Goal: Information Seeking & Learning: Learn about a topic

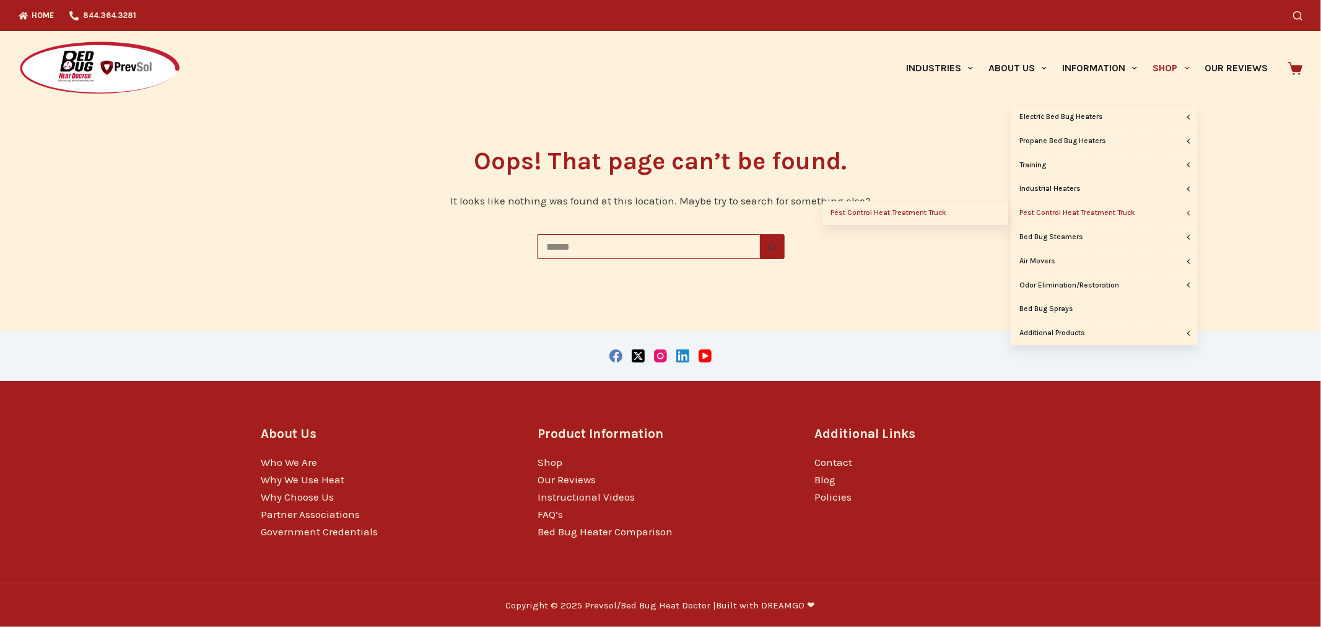
click at [929, 213] on link "Pest Control Heat Treatment Truck" at bounding box center [915, 213] width 186 height 24
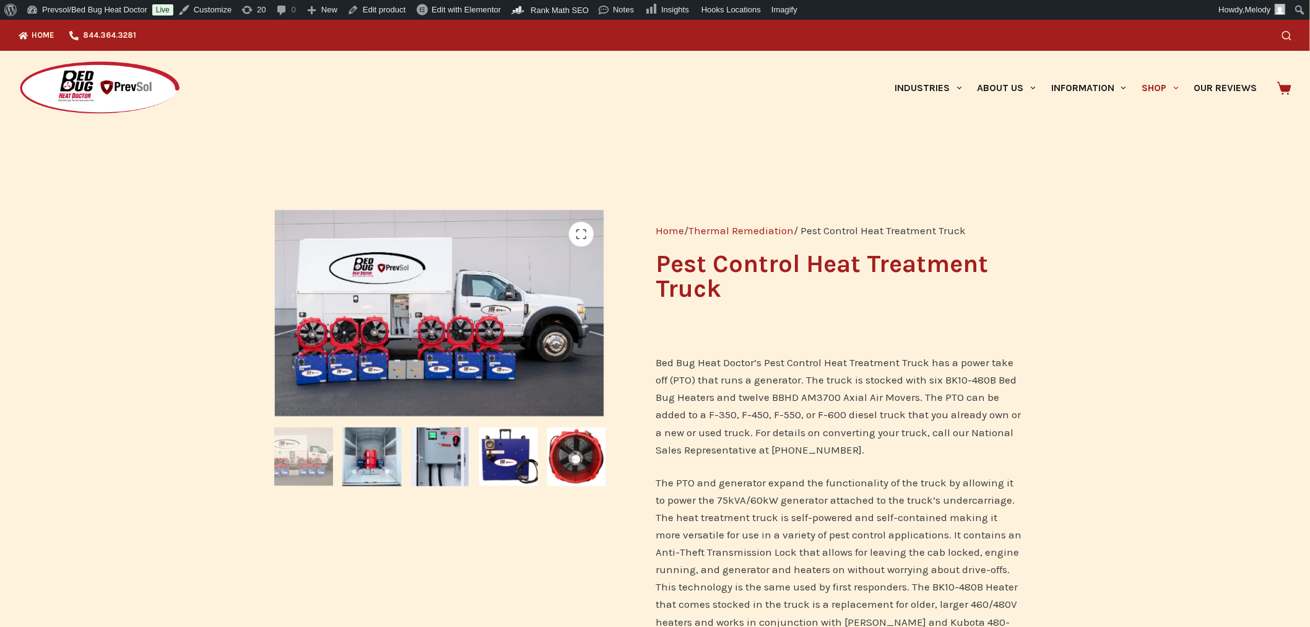
click at [725, 229] on link "Thermal Remediation" at bounding box center [741, 230] width 105 height 12
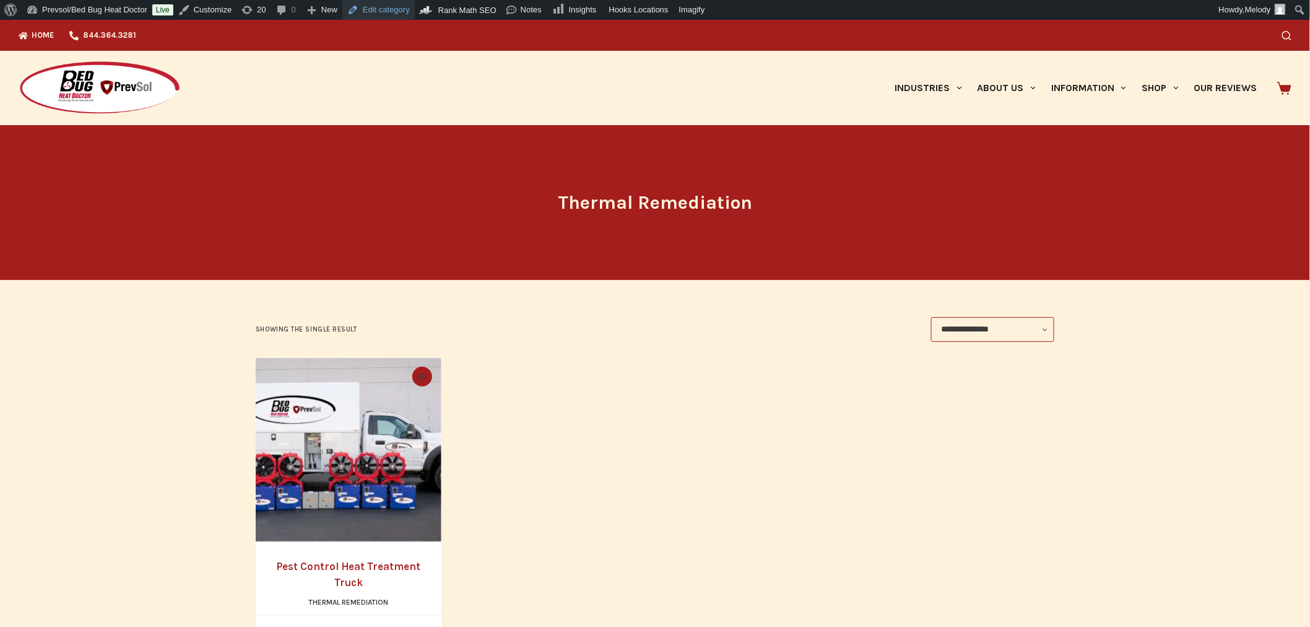
click at [388, 8] on link "Edit category" at bounding box center [378, 10] width 72 height 20
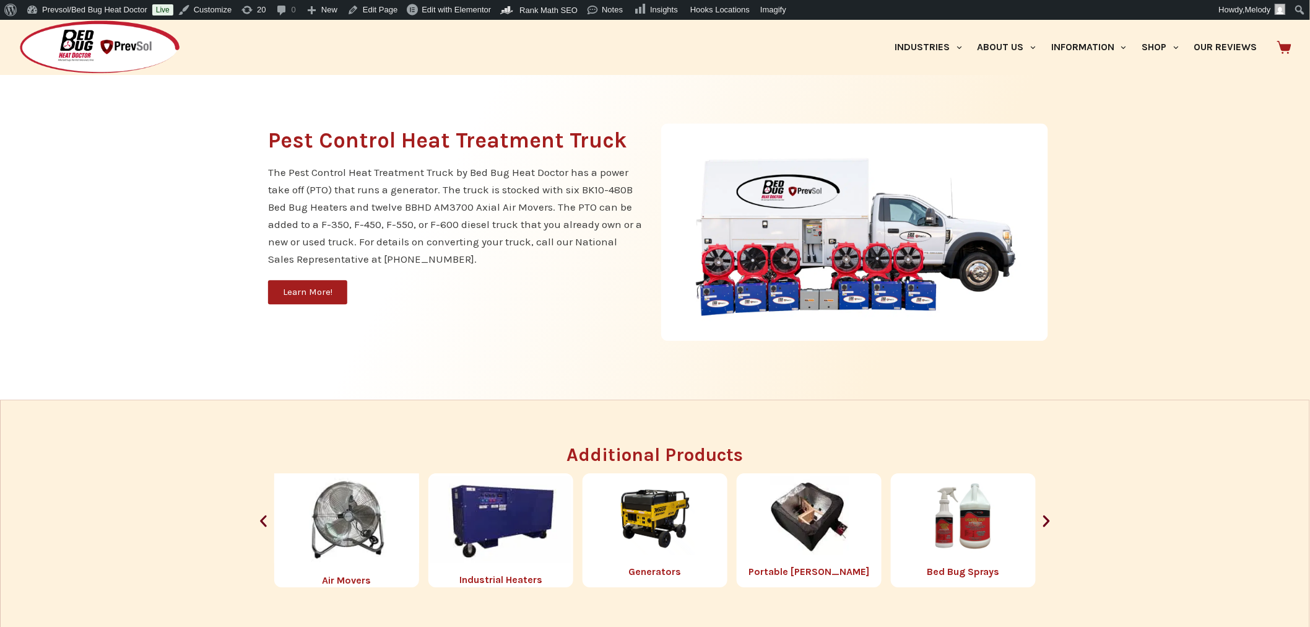
scroll to position [1269, 0]
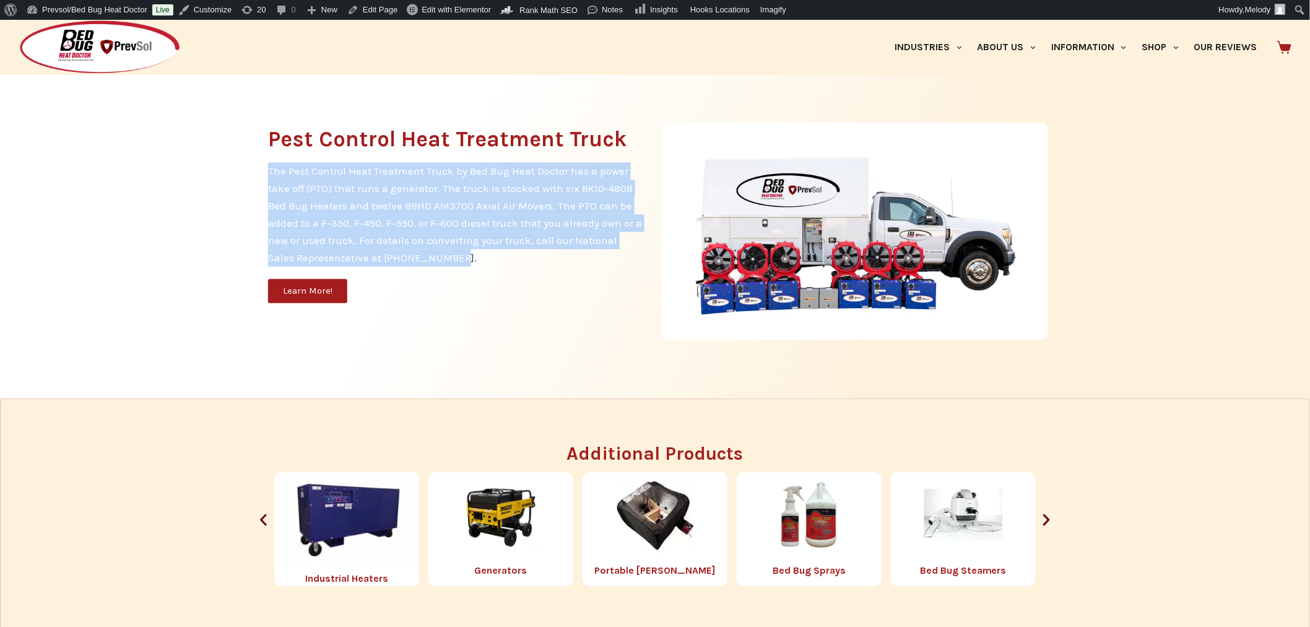
drag, startPoint x: 435, startPoint y: 254, endPoint x: 267, endPoint y: 175, distance: 185.3
click at [267, 175] on div "Pest Control Heat Treatment Truck The Pest Control Heat Treatment Truck by Bed …" at bounding box center [455, 231] width 387 height 218
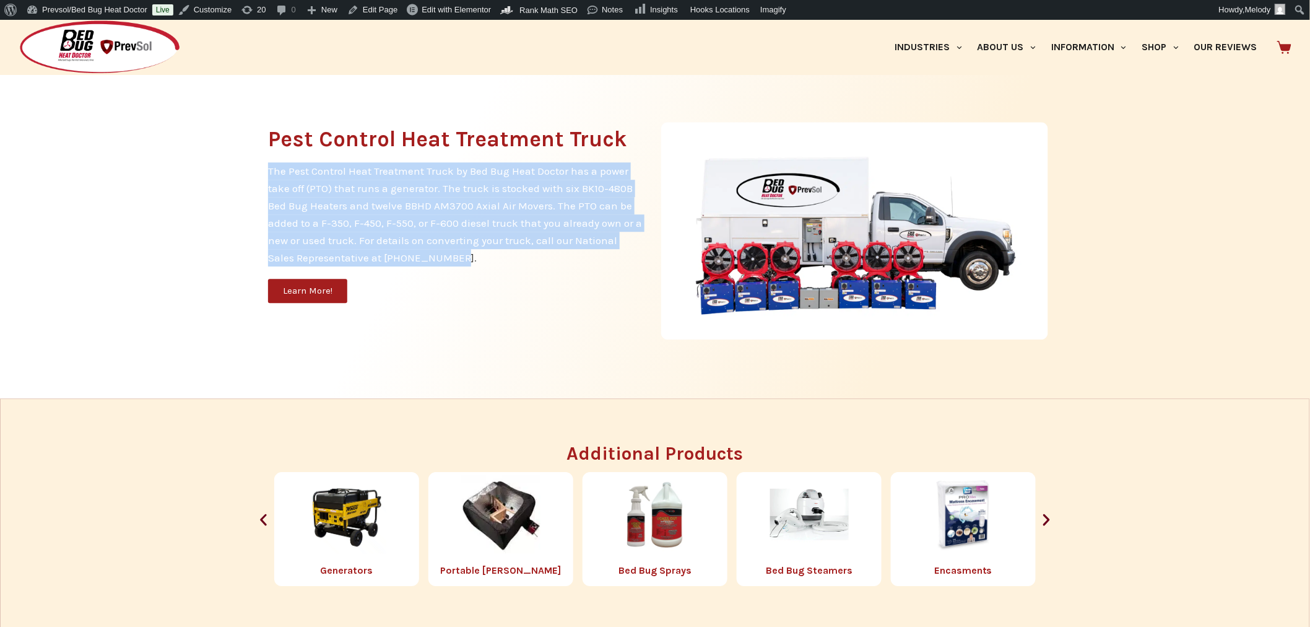
click at [273, 172] on p "The Pest Control Heat Treatment Truck by Bed Bug Heat Doctor has a power take o…" at bounding box center [455, 214] width 375 height 104
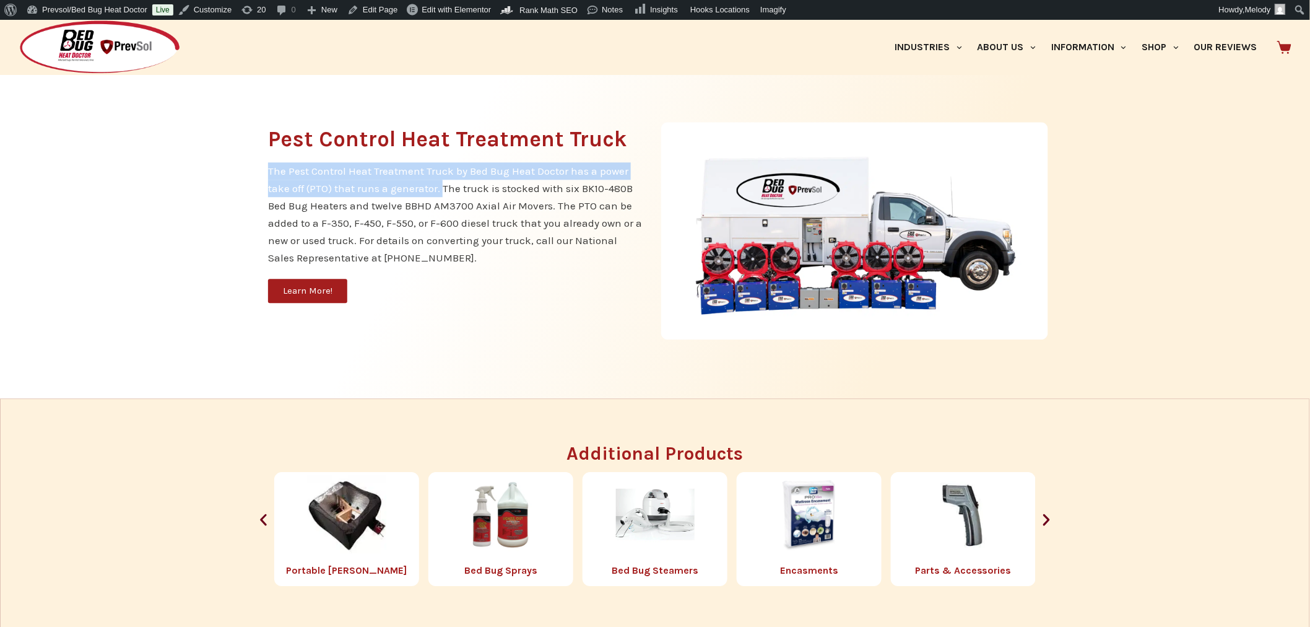
drag, startPoint x: 440, startPoint y: 189, endPoint x: 267, endPoint y: 163, distance: 175.4
click at [267, 163] on div "Pest Control Heat Treatment Truck The Pest Control Heat Treatment Truck by Bed …" at bounding box center [455, 231] width 387 height 218
copy p "The Pest Control Heat Treatment Truck by Bed Bug Heat Doctor has a power take o…"
click at [201, 186] on div "Pest Control Heat Treatment Truck The Pest Control Heat Treatment Truck by Bed …" at bounding box center [655, 230] width 1310 height 335
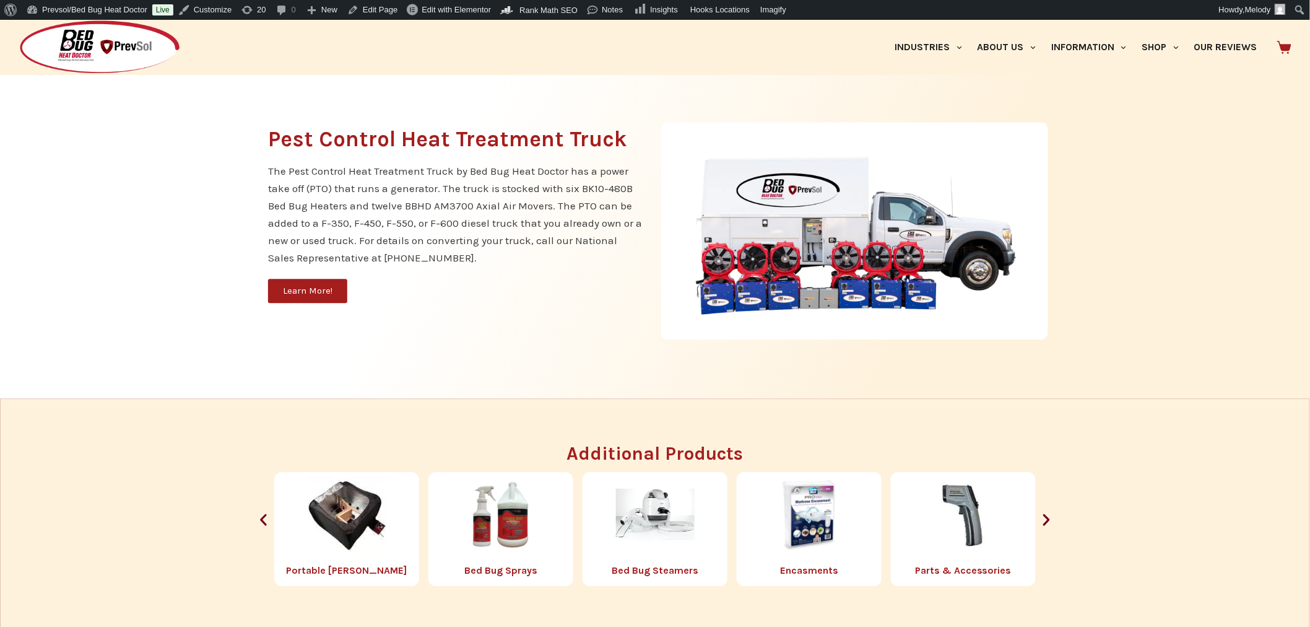
click at [307, 290] on span "Learn More!" at bounding box center [308, 290] width 50 height 9
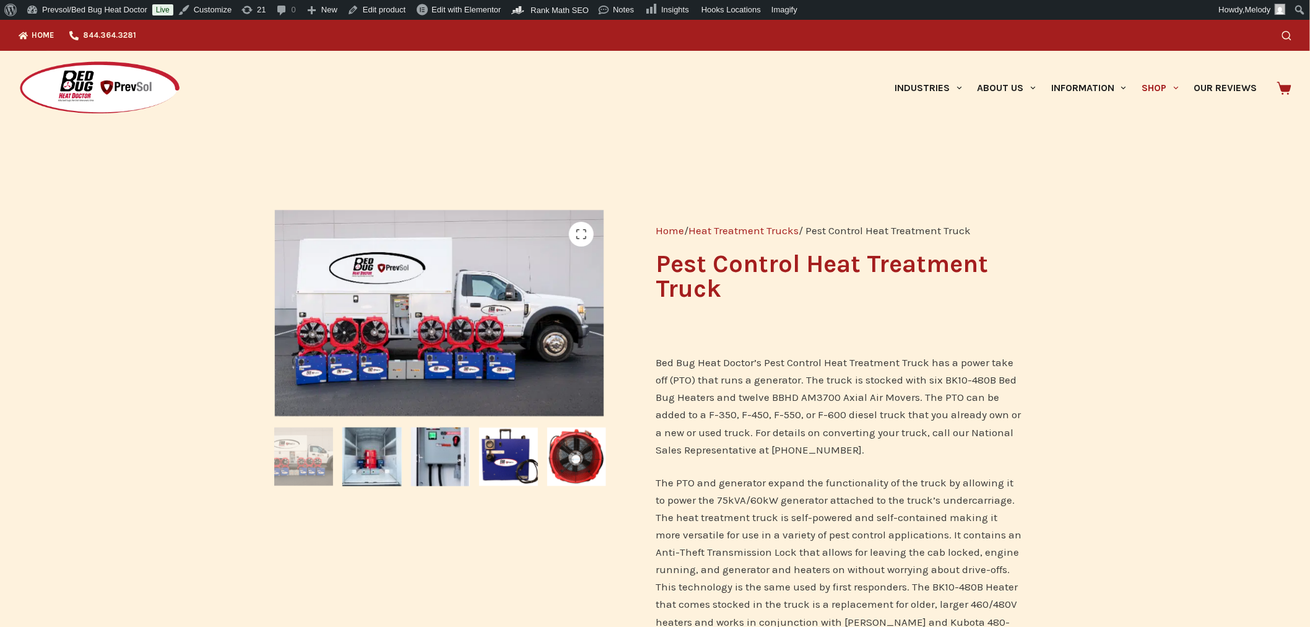
click at [739, 229] on link "Heat Treatment Trucks" at bounding box center [744, 230] width 110 height 12
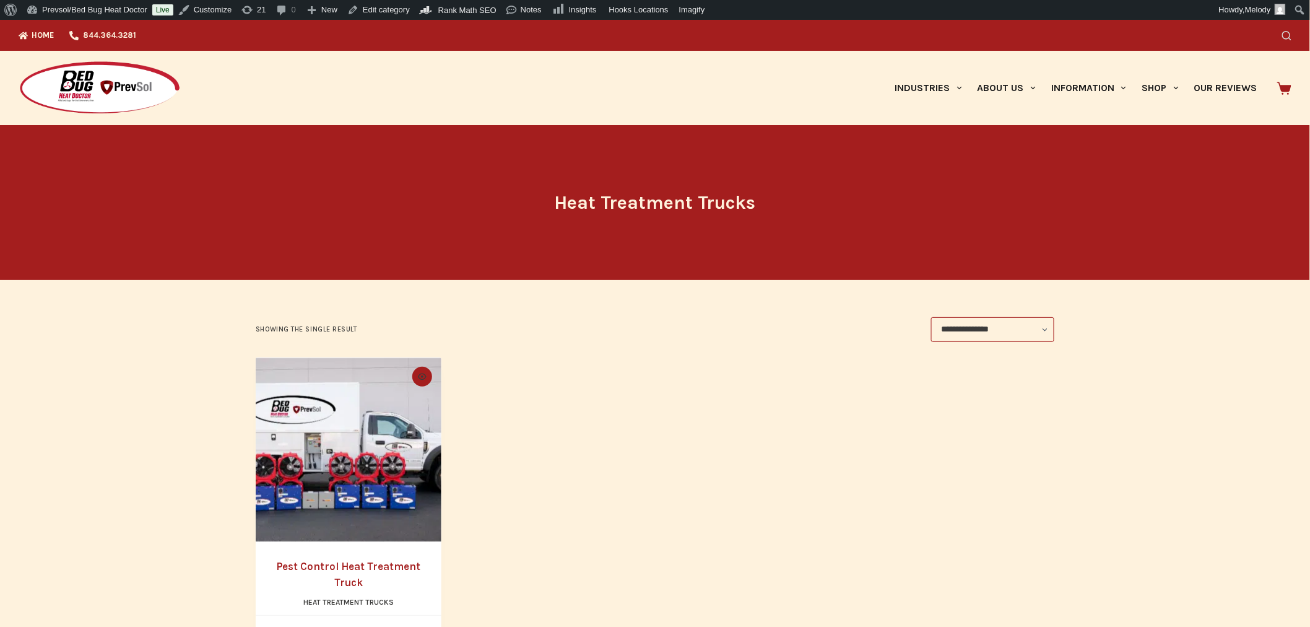
click at [1292, 38] on icon "Search" at bounding box center [1286, 35] width 9 height 9
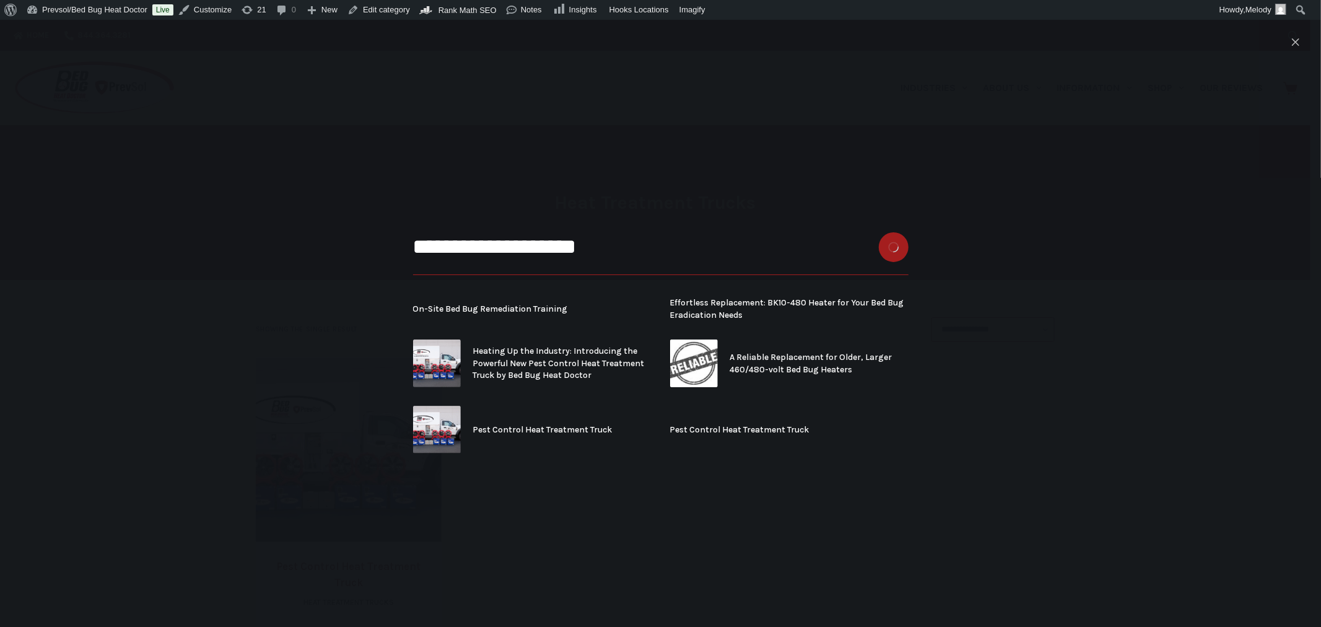
type input "**********"
click at [879, 232] on button "Search button" at bounding box center [894, 247] width 30 height 30
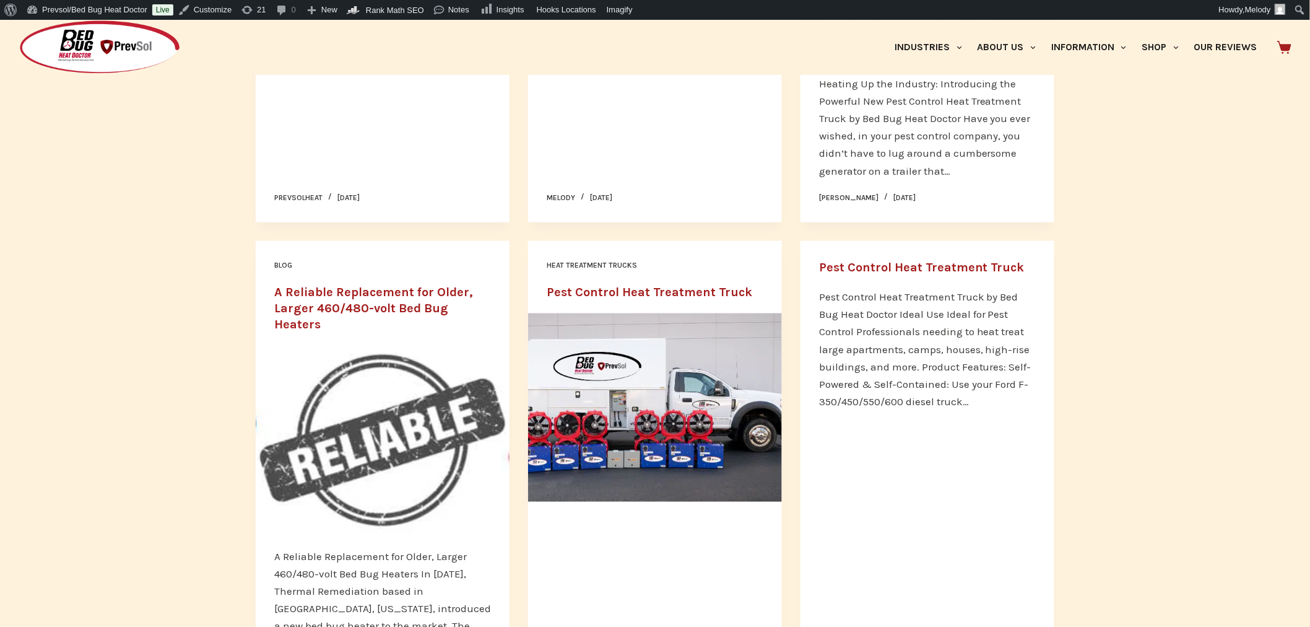
scroll to position [463, 0]
click at [971, 262] on link "Pest Control Heat Treatment Truck" at bounding box center [922, 266] width 206 height 14
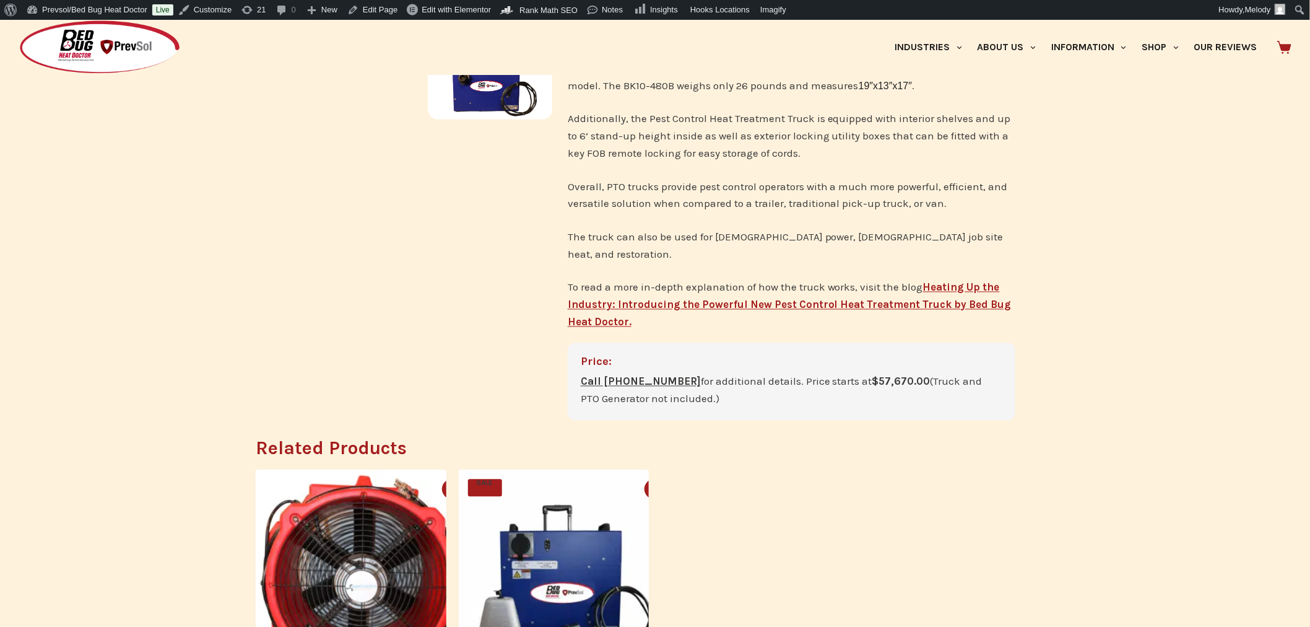
scroll to position [786, 0]
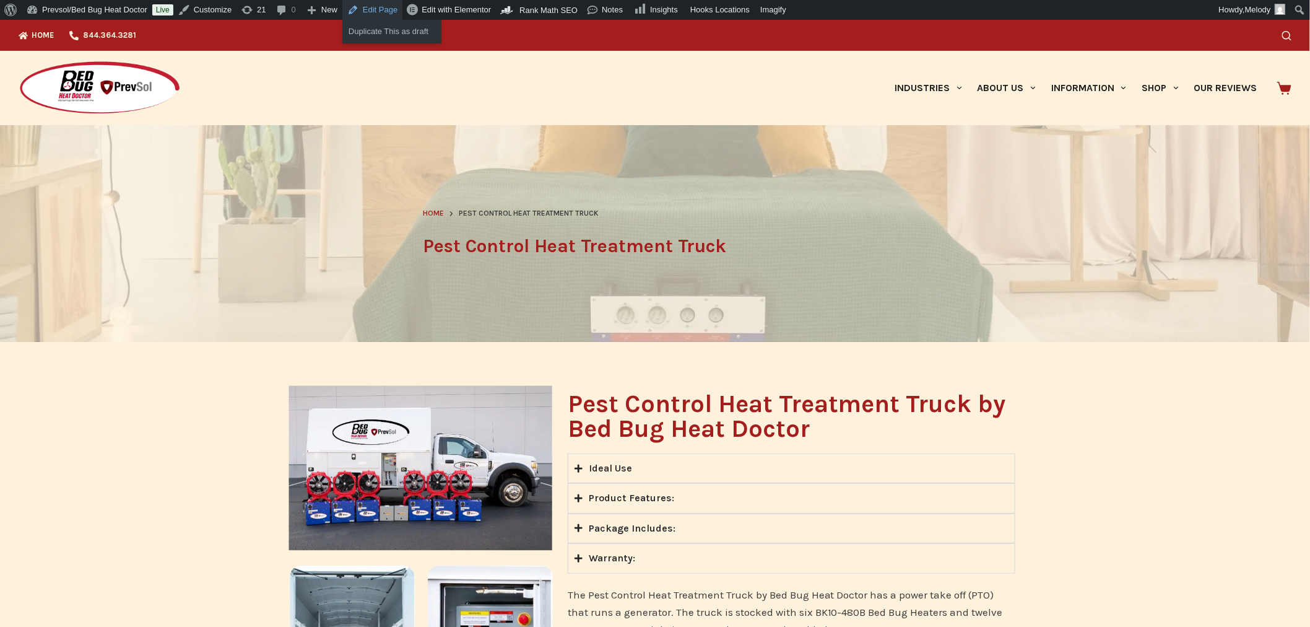
click at [372, 4] on link "Edit Page" at bounding box center [372, 10] width 60 height 20
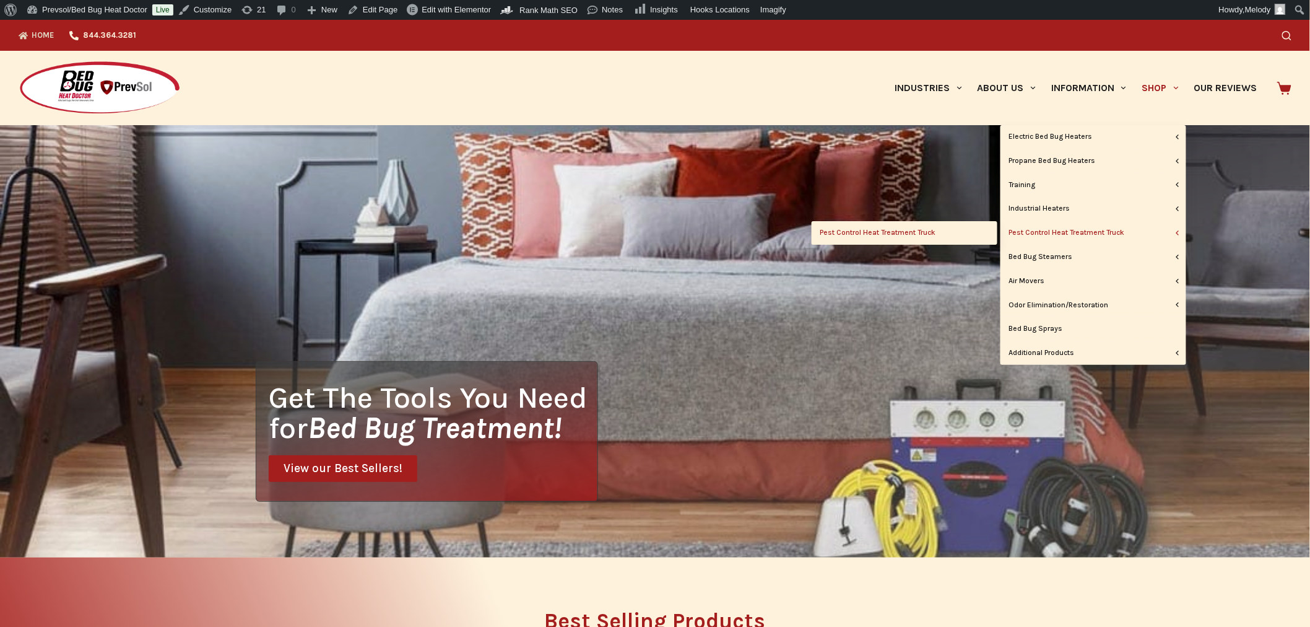
click at [930, 229] on link "Pest Control Heat Treatment Truck" at bounding box center [905, 233] width 186 height 24
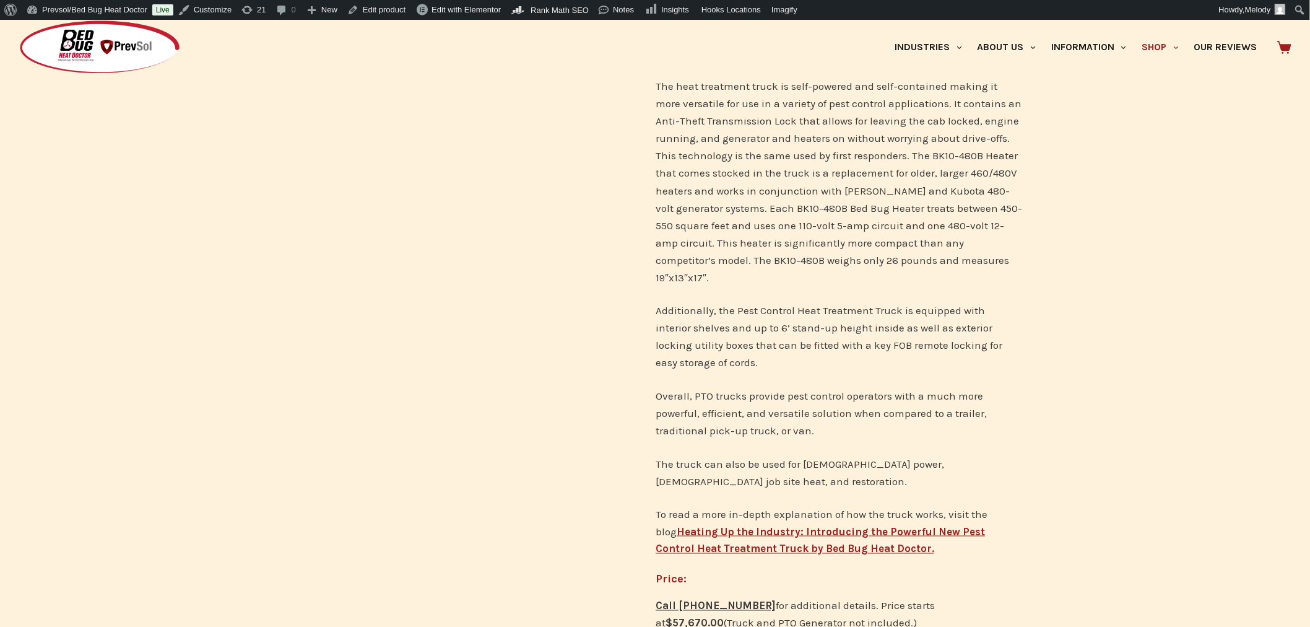
scroll to position [432, 0]
click at [861, 525] on b "Heating Up the Industry: Introducing the Powerful New Pest Control Heat Treatme…" at bounding box center [820, 540] width 329 height 30
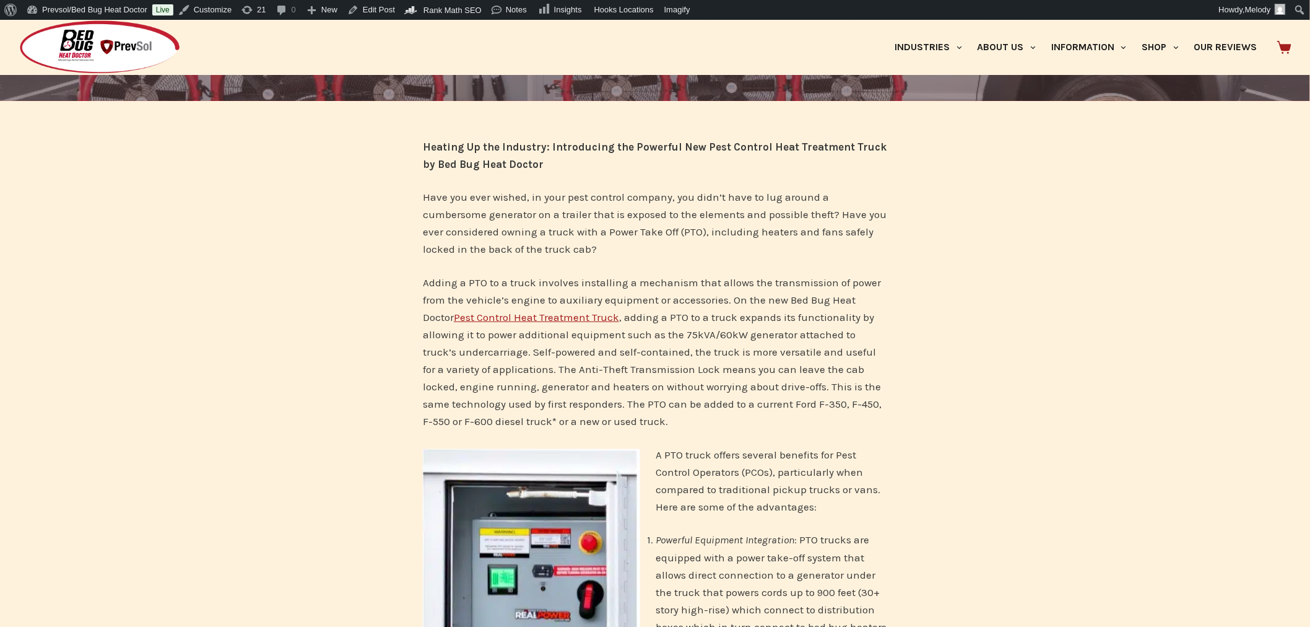
scroll to position [195, 0]
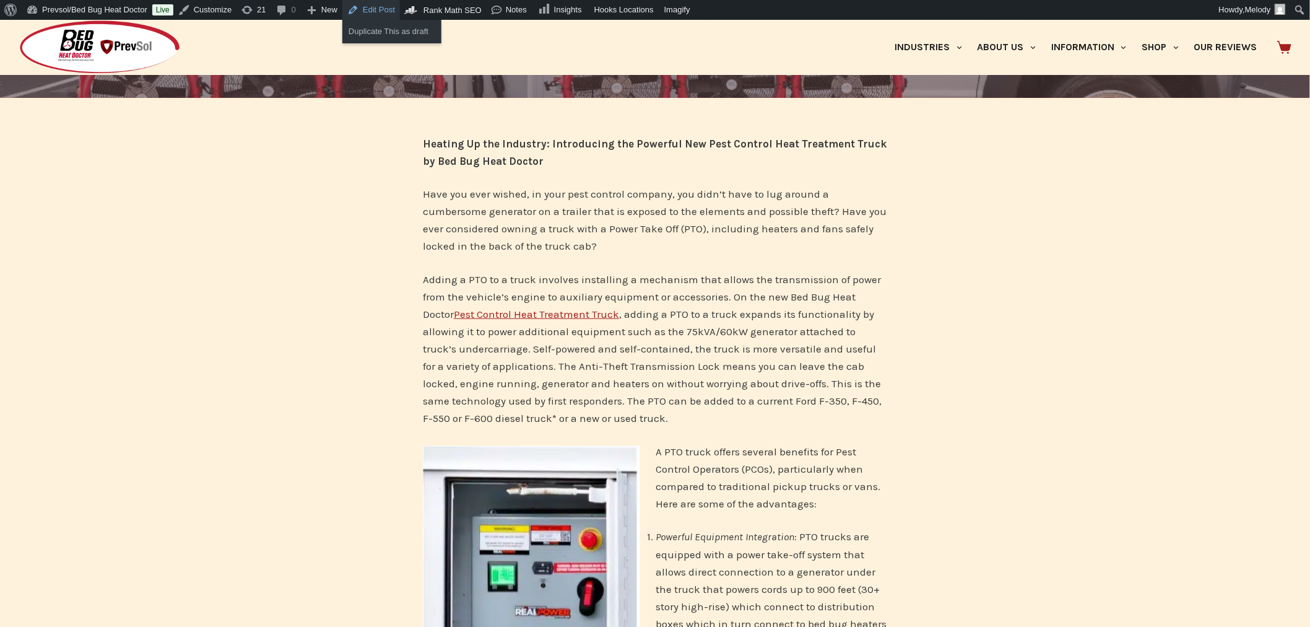
click at [381, 4] on link "Edit Post" at bounding box center [371, 10] width 58 height 20
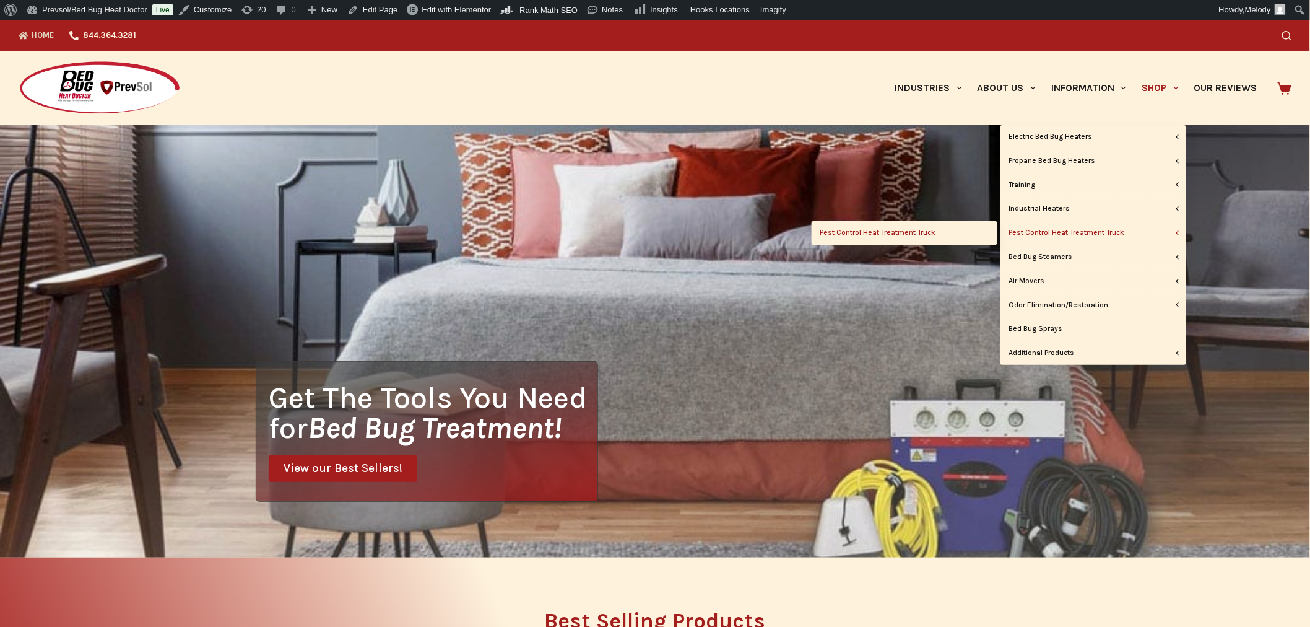
click at [943, 230] on link "Pest Control Heat Treatment Truck" at bounding box center [905, 233] width 186 height 24
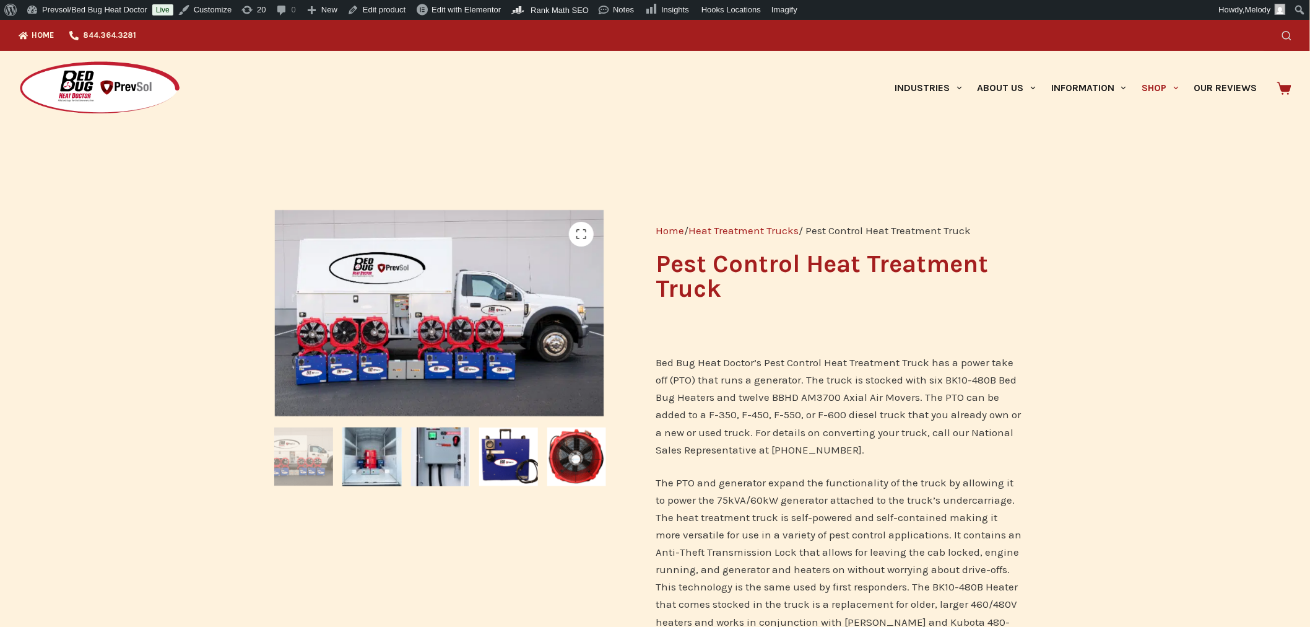
click at [1290, 34] on icon "Search" at bounding box center [1286, 35] width 9 height 9
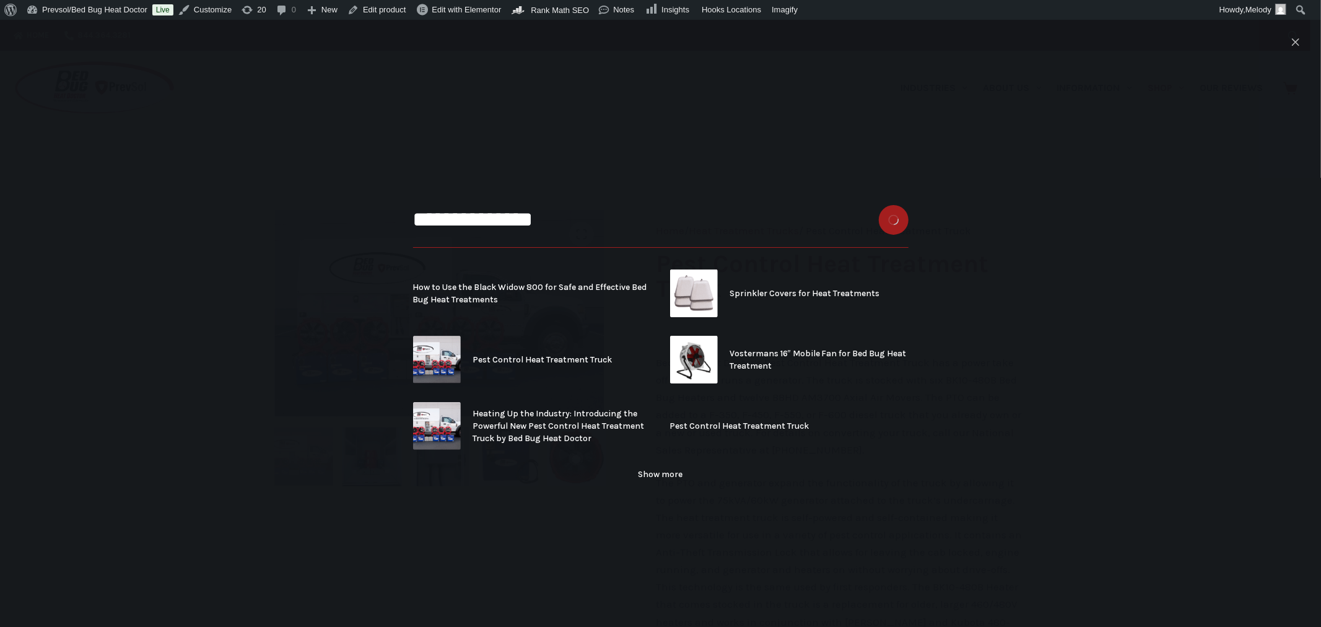
type input "**********"
click at [879, 205] on button "Search button" at bounding box center [894, 220] width 30 height 30
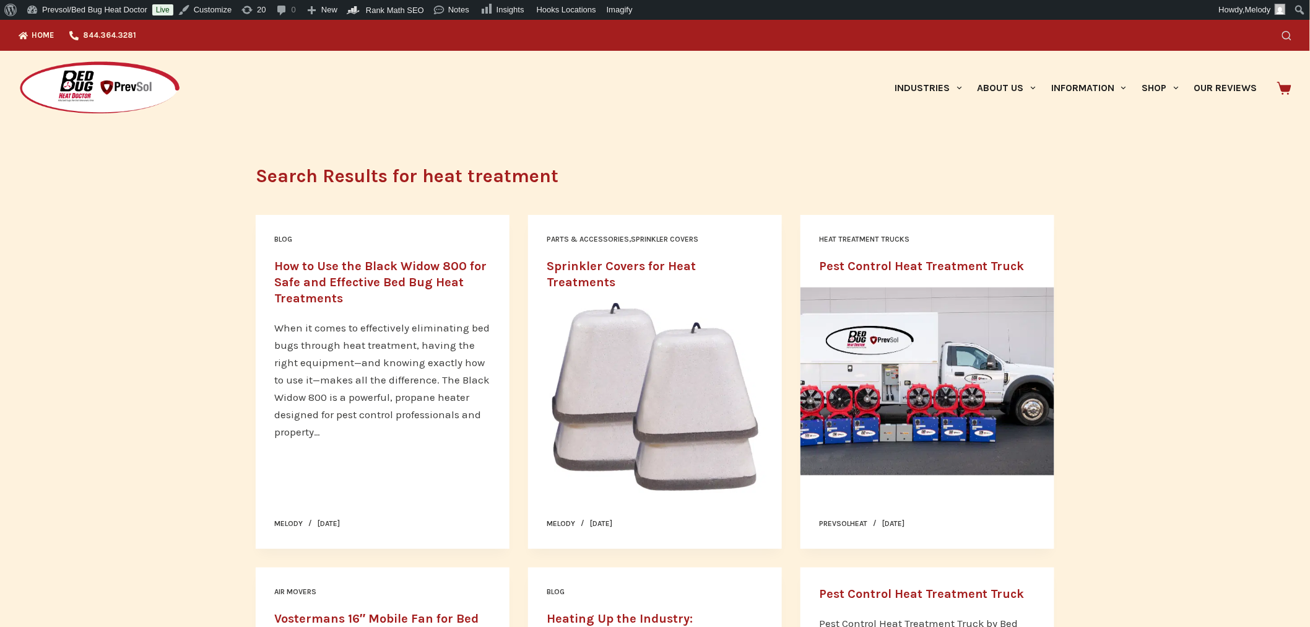
click at [1288, 31] on icon "Search" at bounding box center [1286, 35] width 9 height 9
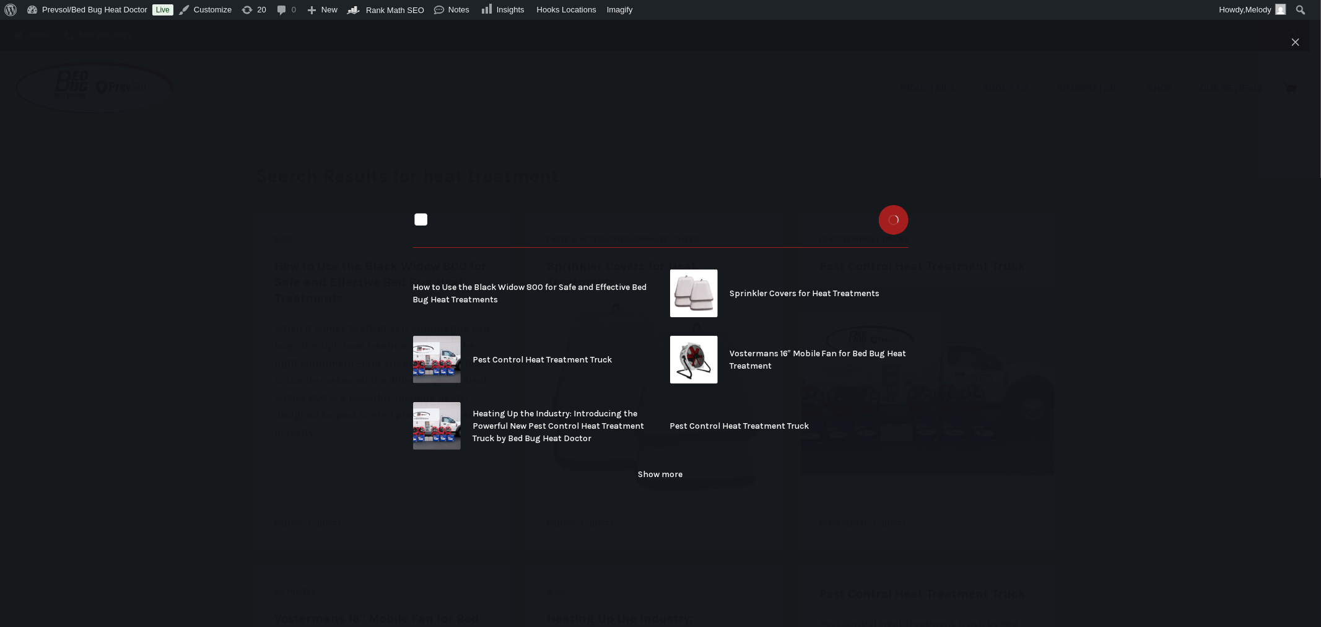
type input "*"
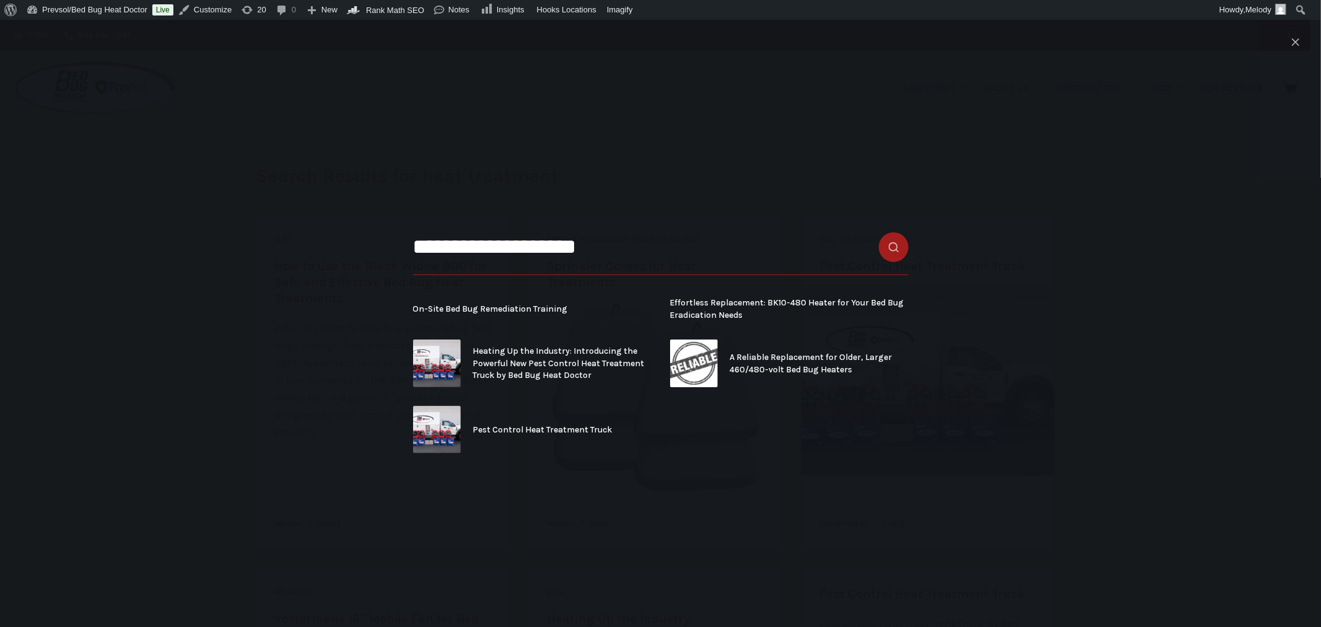
type input "**********"
click at [879, 232] on button "Search button" at bounding box center [894, 247] width 30 height 30
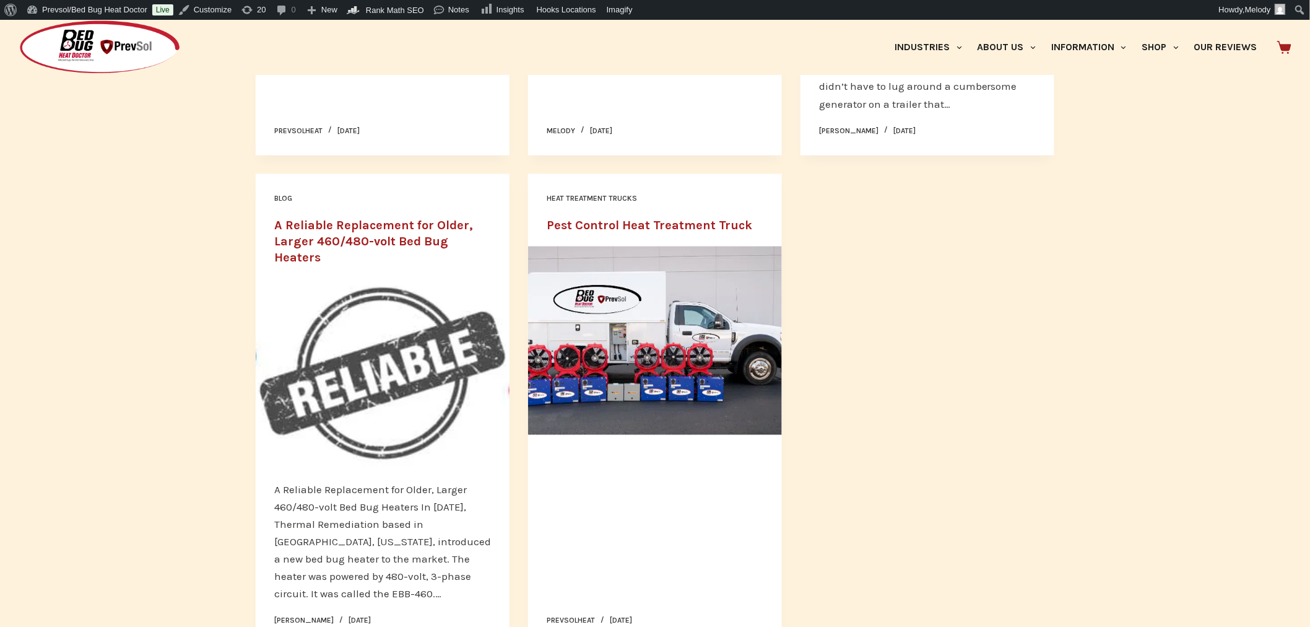
scroll to position [559, 0]
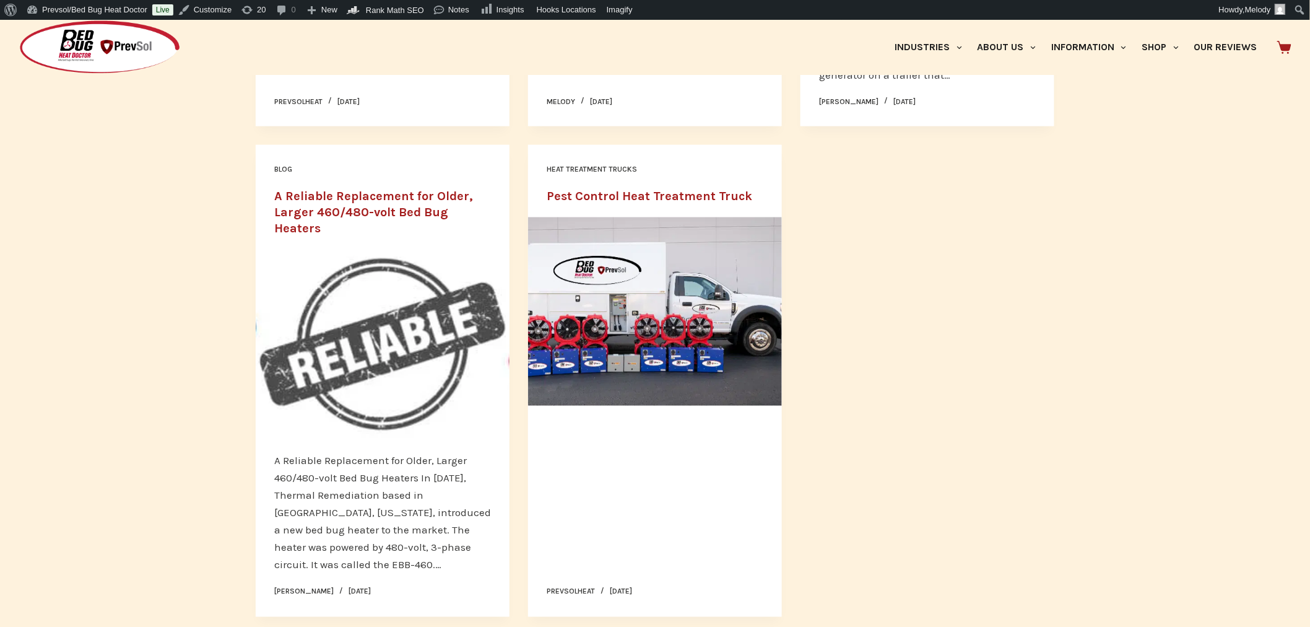
click at [683, 193] on link "Pest Control Heat Treatment Truck" at bounding box center [650, 196] width 206 height 14
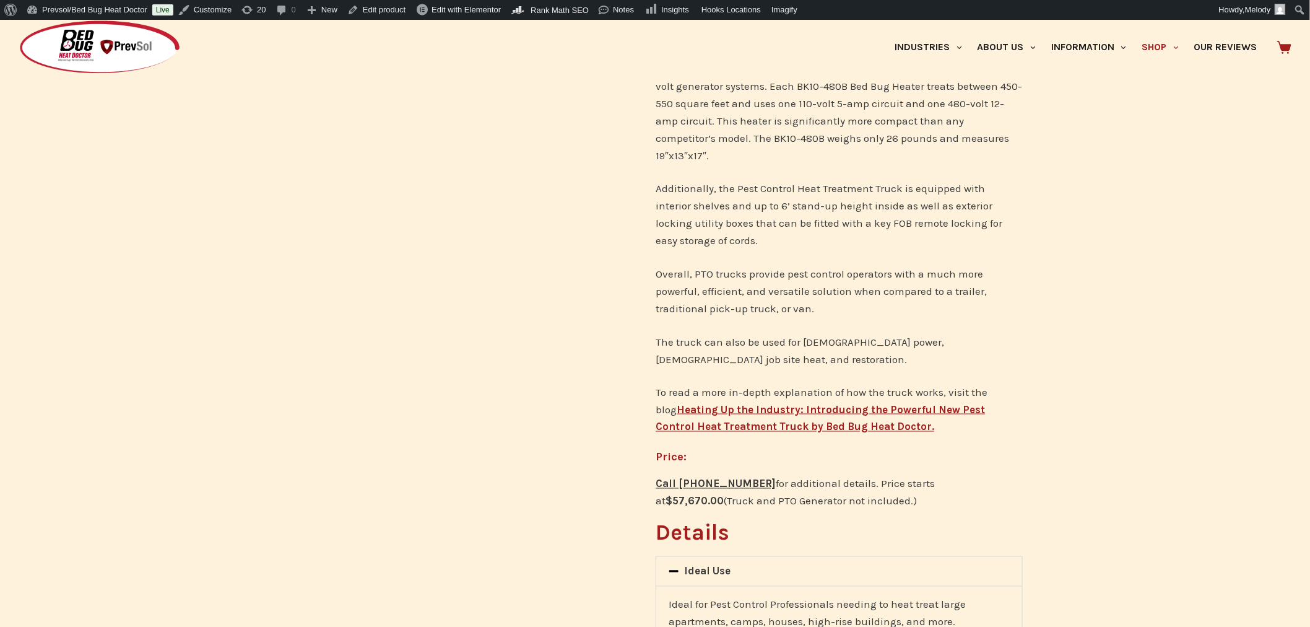
scroll to position [552, 0]
click at [385, 16] on link "Edit product" at bounding box center [376, 10] width 68 height 20
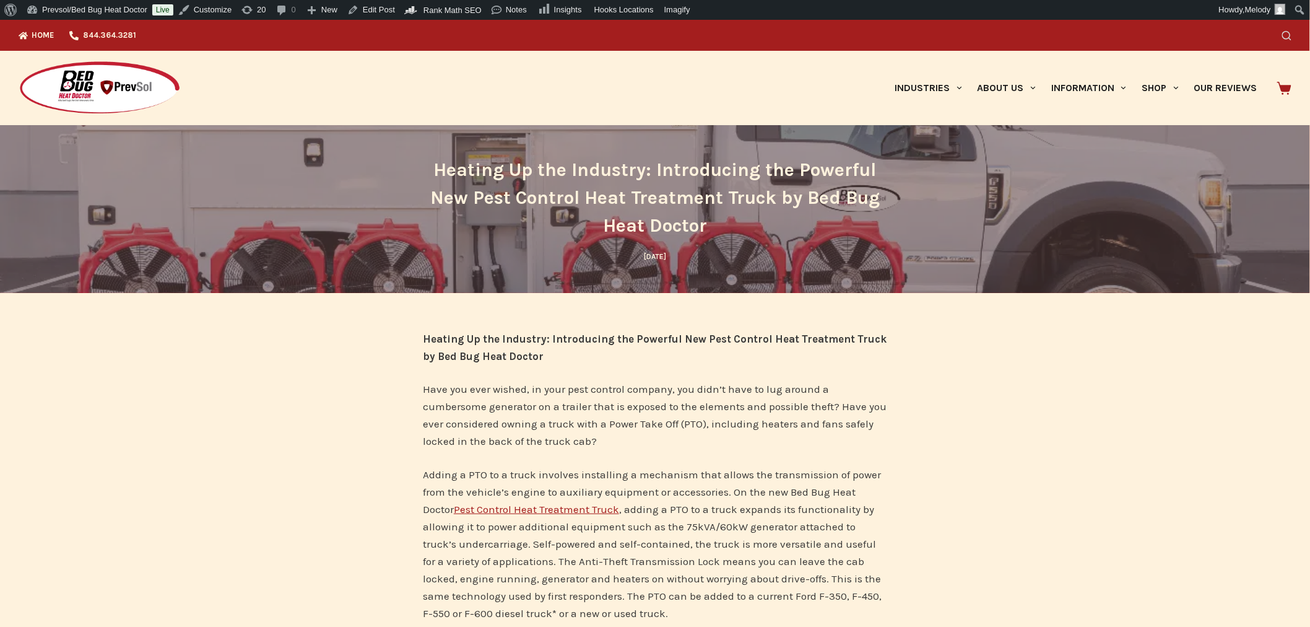
click at [1289, 35] on icon "Search" at bounding box center [1286, 35] width 9 height 9
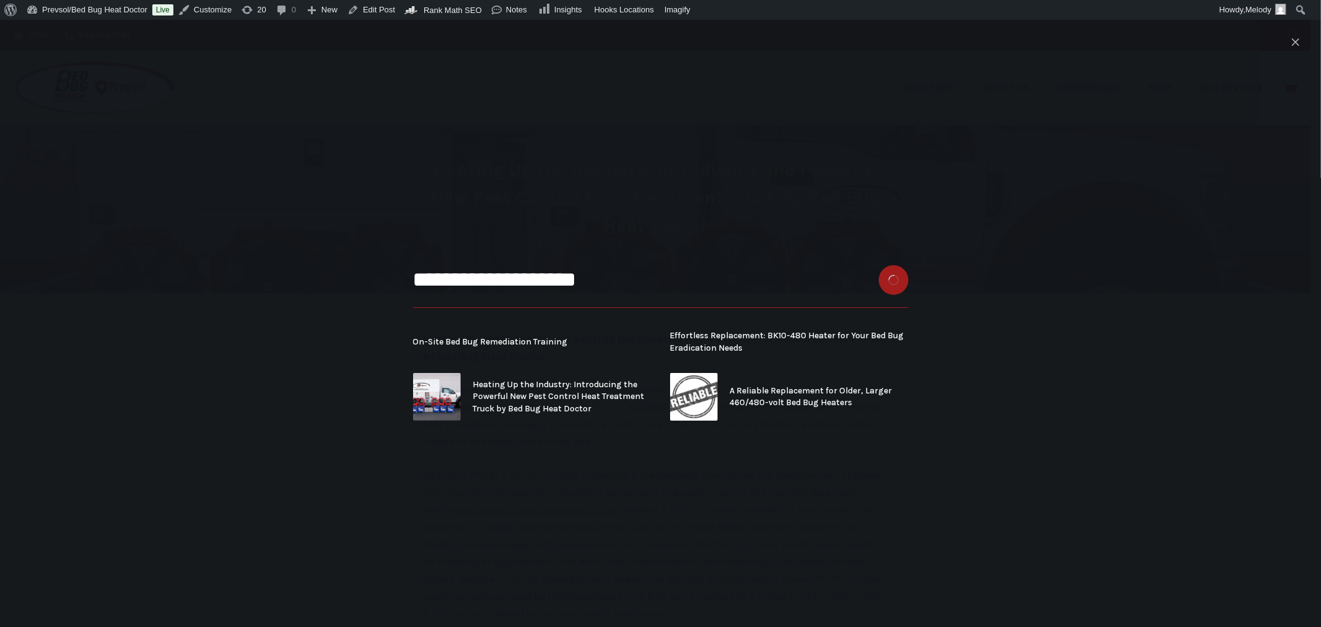
type input "**********"
click at [879, 265] on button "Search button" at bounding box center [894, 280] width 30 height 30
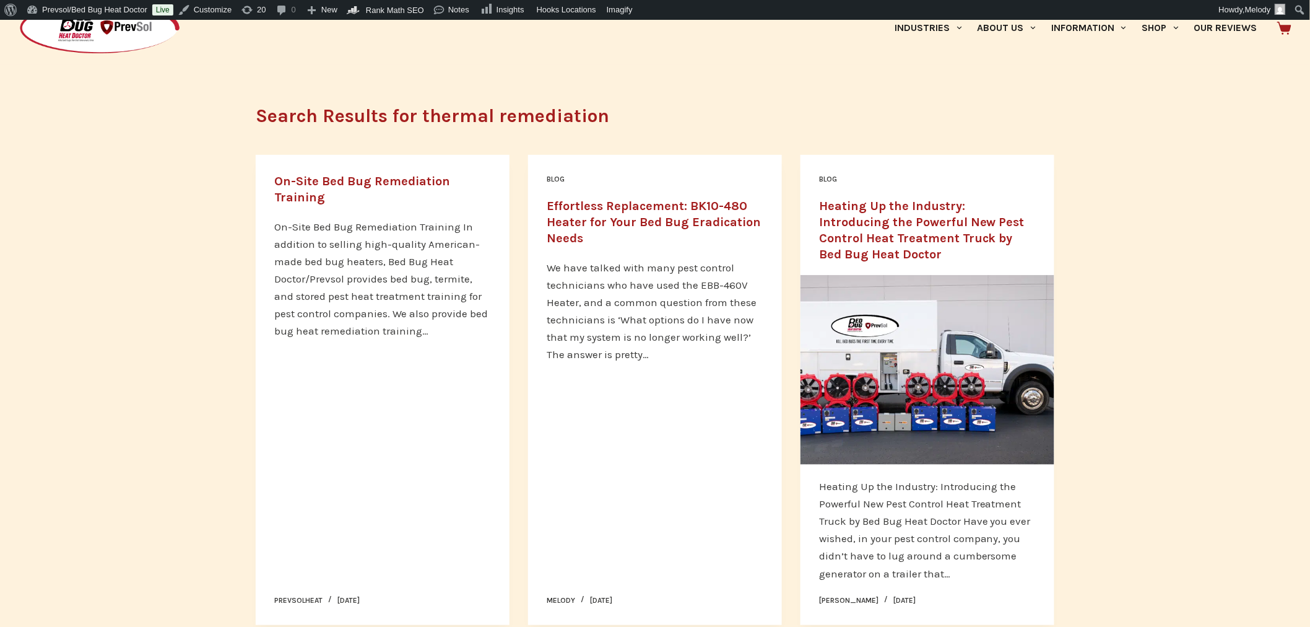
scroll to position [59, 0]
click at [915, 221] on link "Heating Up the Industry: Introducing the Powerful New Pest Control Heat Treatme…" at bounding box center [922, 230] width 206 height 63
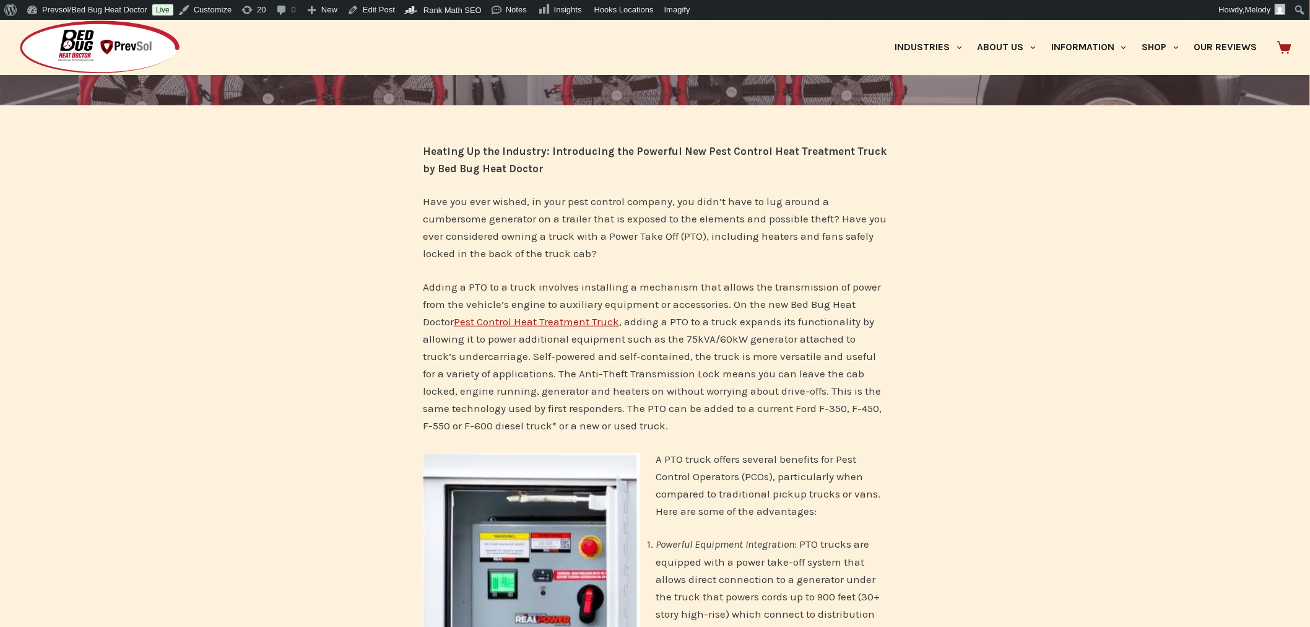
scroll to position [188, 0]
drag, startPoint x: 519, startPoint y: 320, endPoint x: 796, endPoint y: 360, distance: 279.6
click at [796, 360] on p "Adding a PTO to a truck involves installing a mechanism that allows the transmi…" at bounding box center [655, 355] width 464 height 156
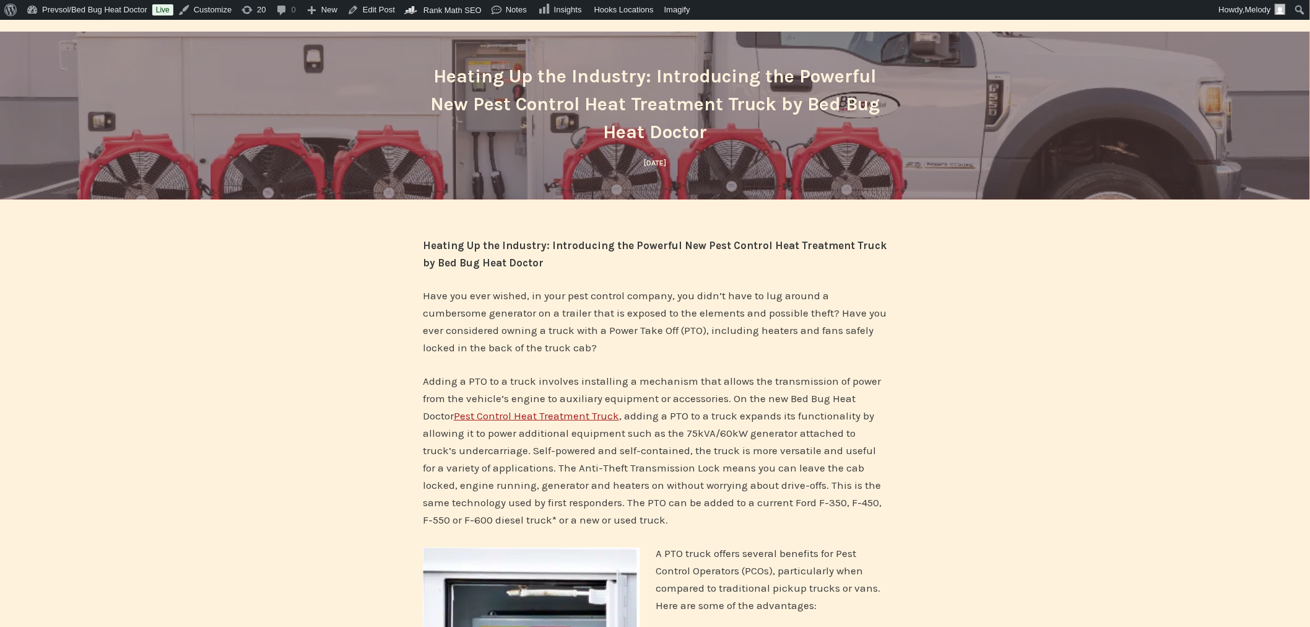
scroll to position [0, 0]
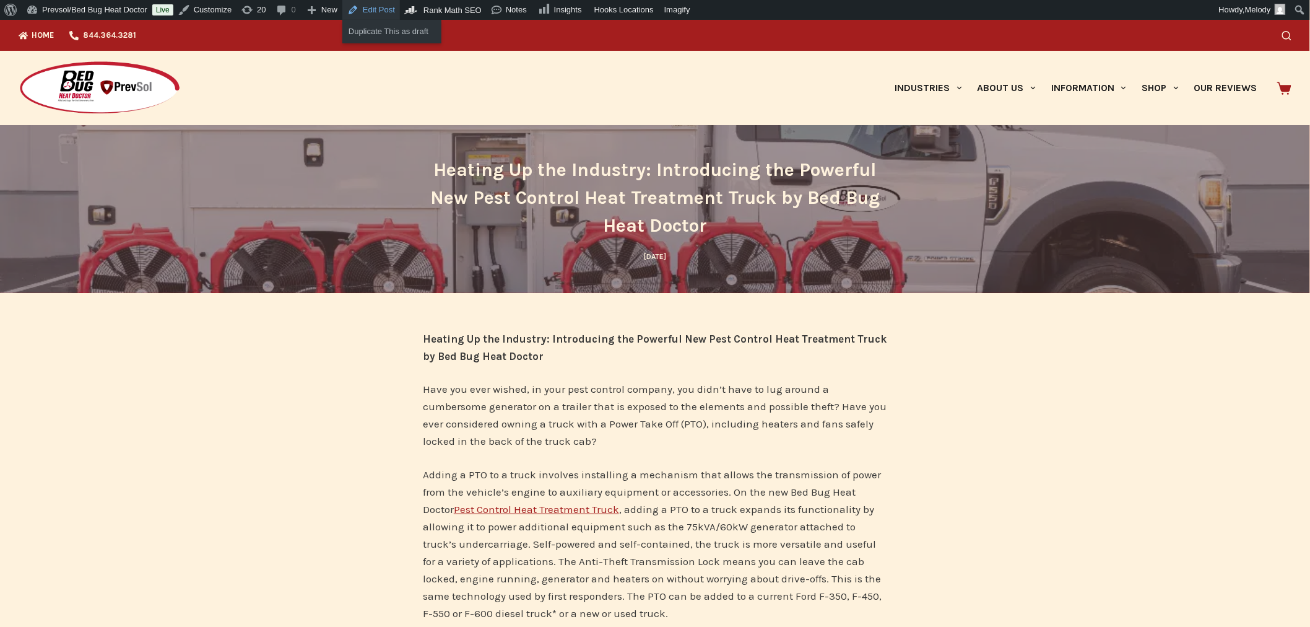
click at [368, 8] on link "Edit Post" at bounding box center [371, 10] width 58 height 20
click at [1292, 36] on icon "Search" at bounding box center [1286, 35] width 9 height 9
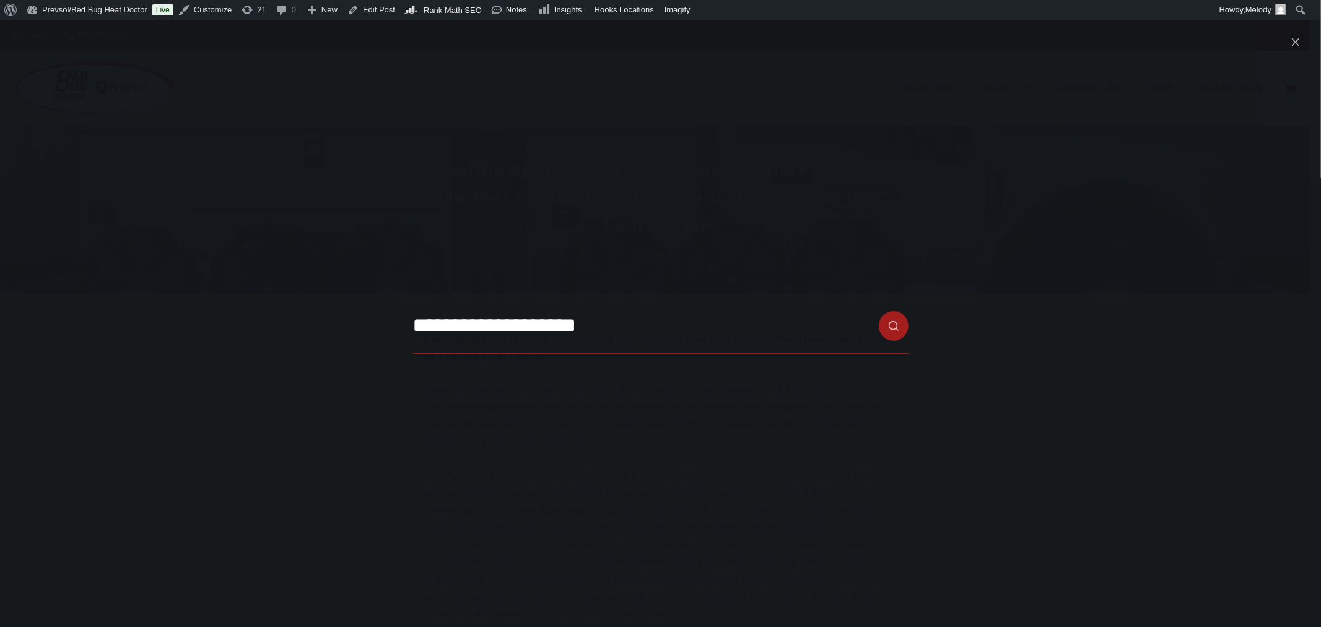
type input "**********"
click at [879, 311] on button "Search button" at bounding box center [894, 326] width 30 height 30
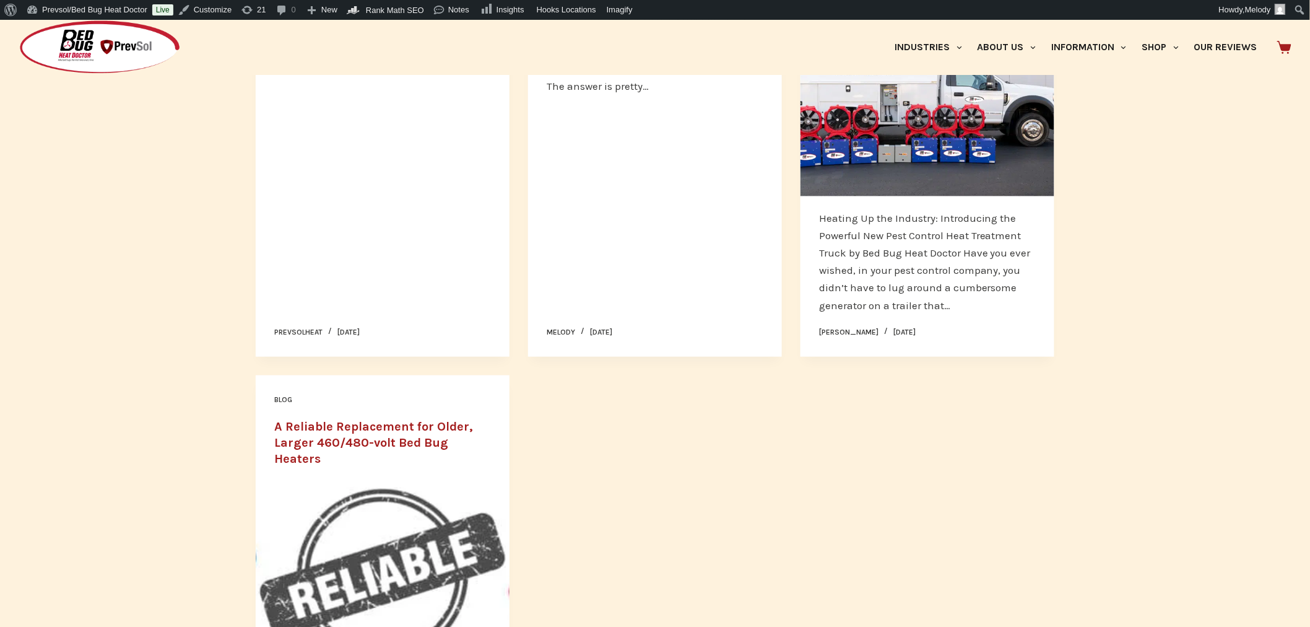
scroll to position [330, 0]
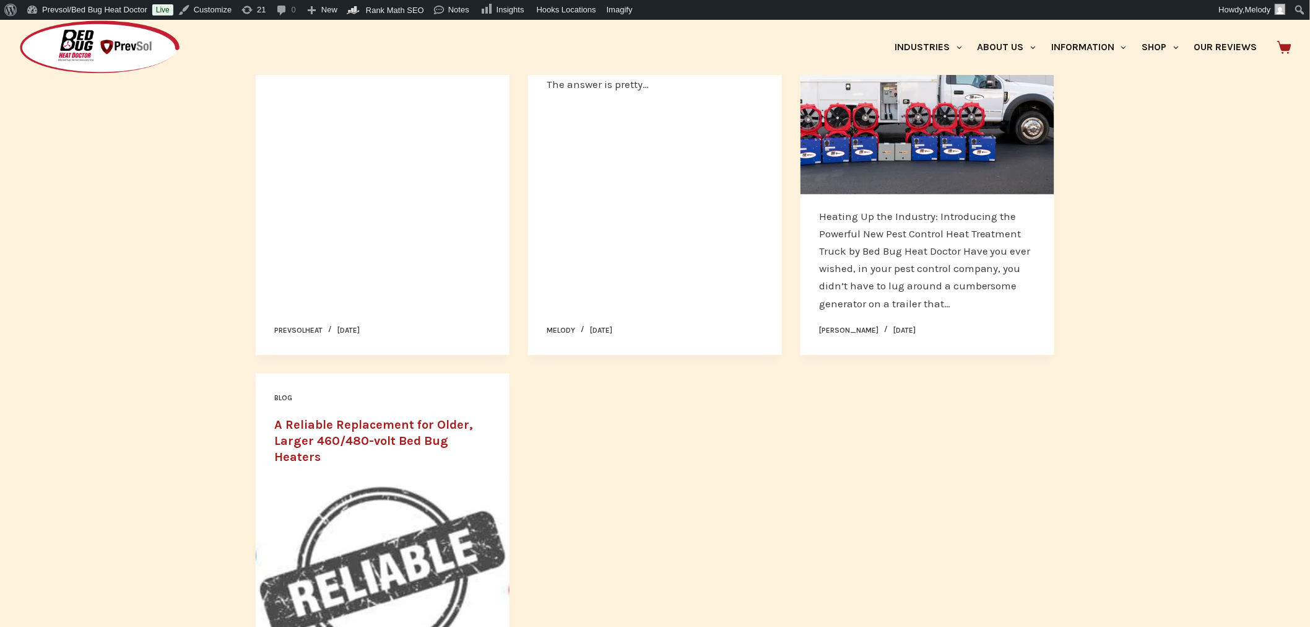
drag, startPoint x: 424, startPoint y: 423, endPoint x: 386, endPoint y: 423, distance: 37.8
click at [386, 423] on link "A Reliable Replacement for Older, Larger 460/480-volt Bed Bug Heaters" at bounding box center [373, 440] width 199 height 46
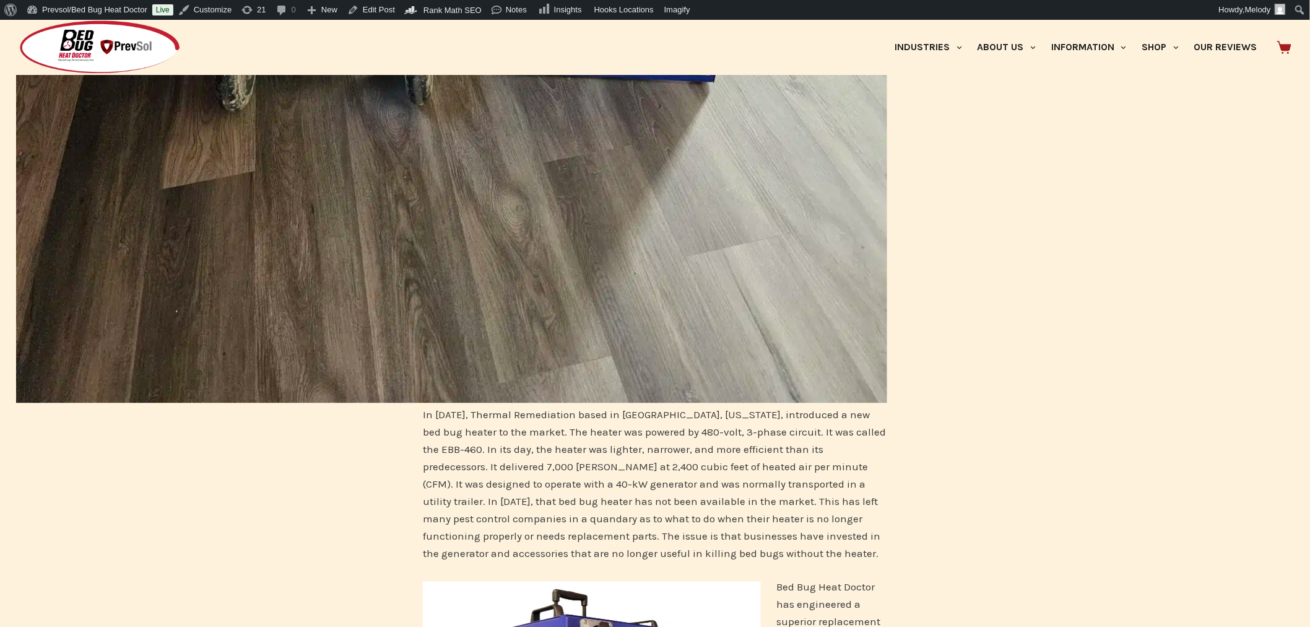
scroll to position [1169, 0]
click at [374, 10] on link "Edit Post" at bounding box center [371, 10] width 58 height 20
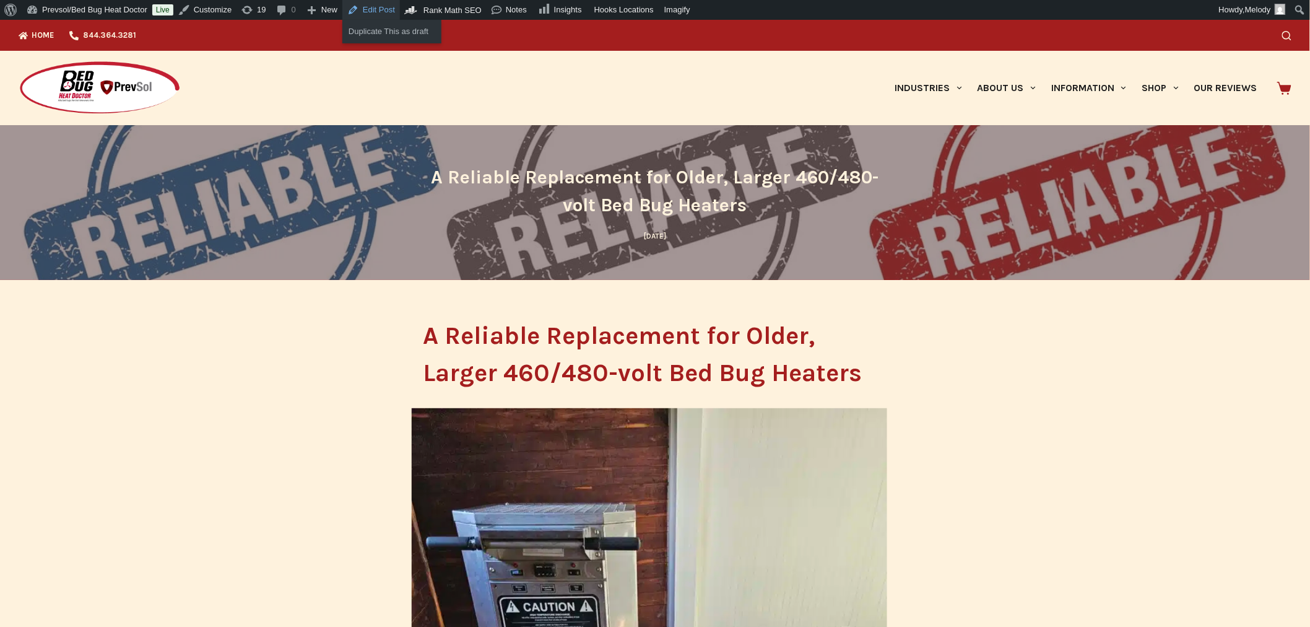
click at [375, 11] on link "Edit Post" at bounding box center [371, 10] width 58 height 20
